Goal: Transaction & Acquisition: Purchase product/service

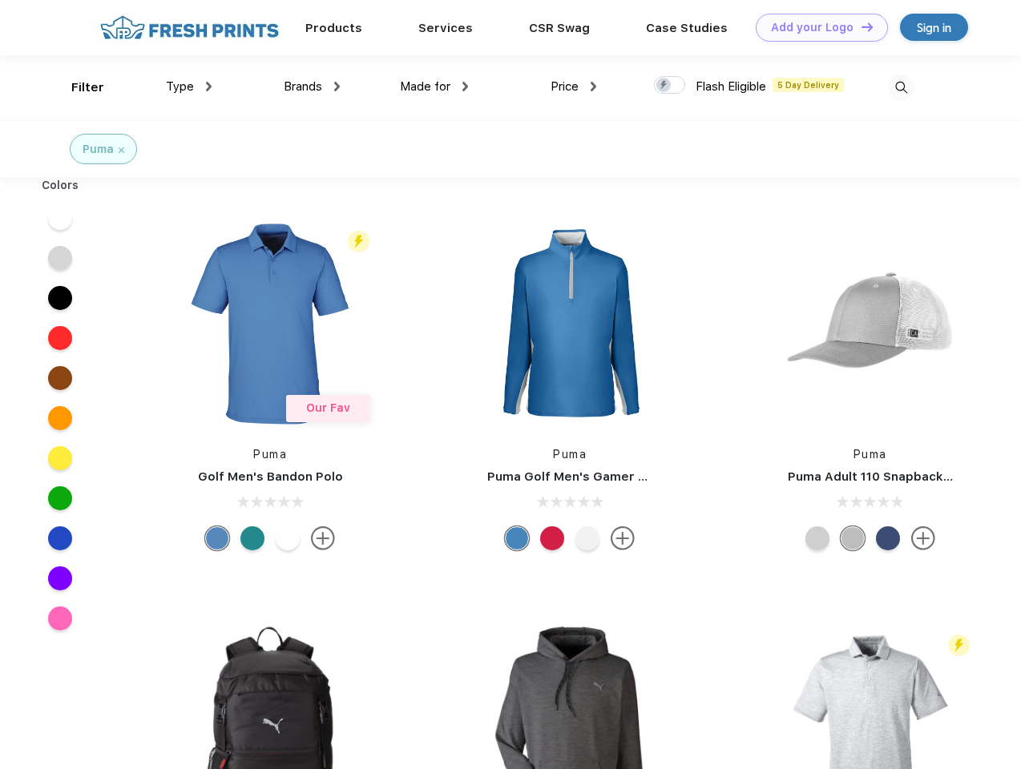
click at [816, 27] on link "Add your Logo Design Tool" at bounding box center [822, 28] width 132 height 28
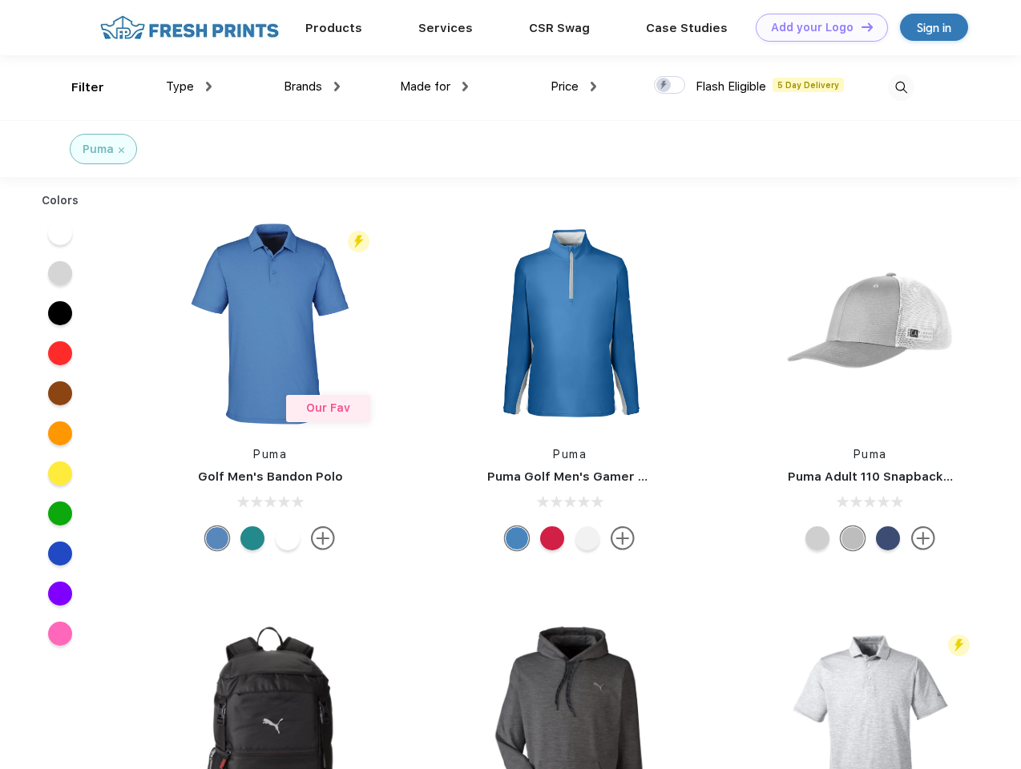
click at [0, 0] on div "Design Tool" at bounding box center [0, 0] width 0 height 0
click at [860, 26] on link "Add your Logo Design Tool" at bounding box center [822, 28] width 132 height 28
click at [77, 87] on div "Filter" at bounding box center [87, 88] width 33 height 18
click at [189, 87] on span "Type" at bounding box center [180, 86] width 28 height 14
click at [312, 87] on span "Brands" at bounding box center [303, 86] width 38 height 14
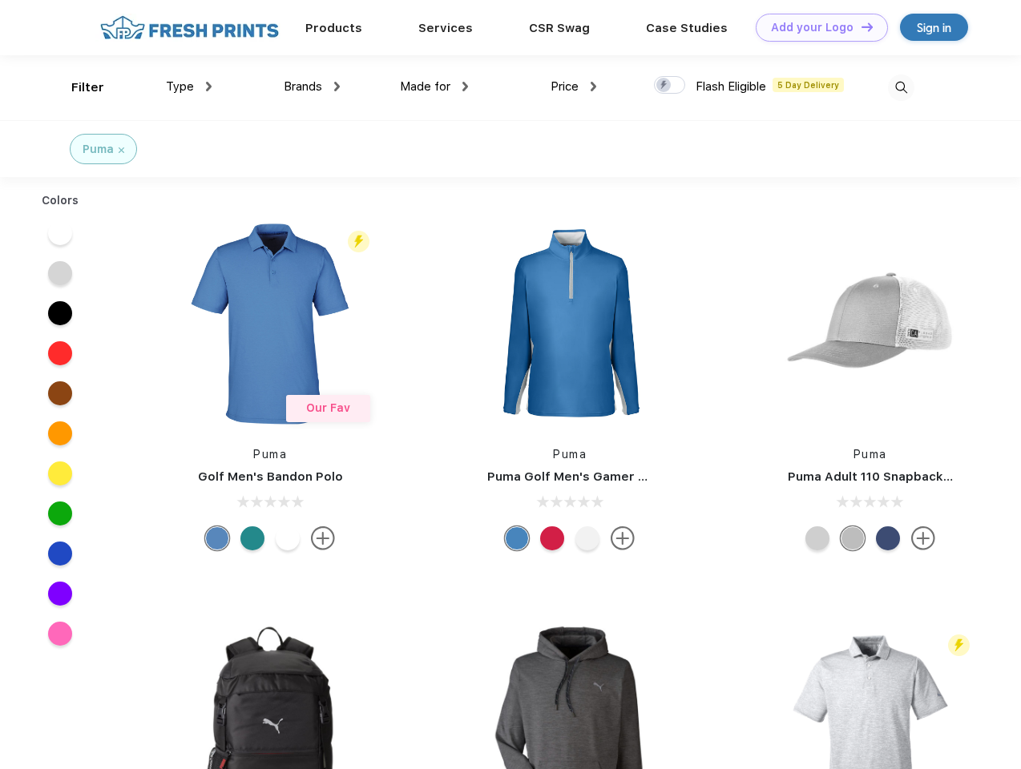
click at [434, 87] on span "Made for" at bounding box center [425, 86] width 50 height 14
click at [574, 87] on span "Price" at bounding box center [565, 86] width 28 height 14
click at [670, 86] on div at bounding box center [669, 85] width 31 height 18
click at [664, 86] on input "checkbox" at bounding box center [659, 80] width 10 height 10
click at [901, 87] on img at bounding box center [901, 88] width 26 height 26
